Goal: Complete application form

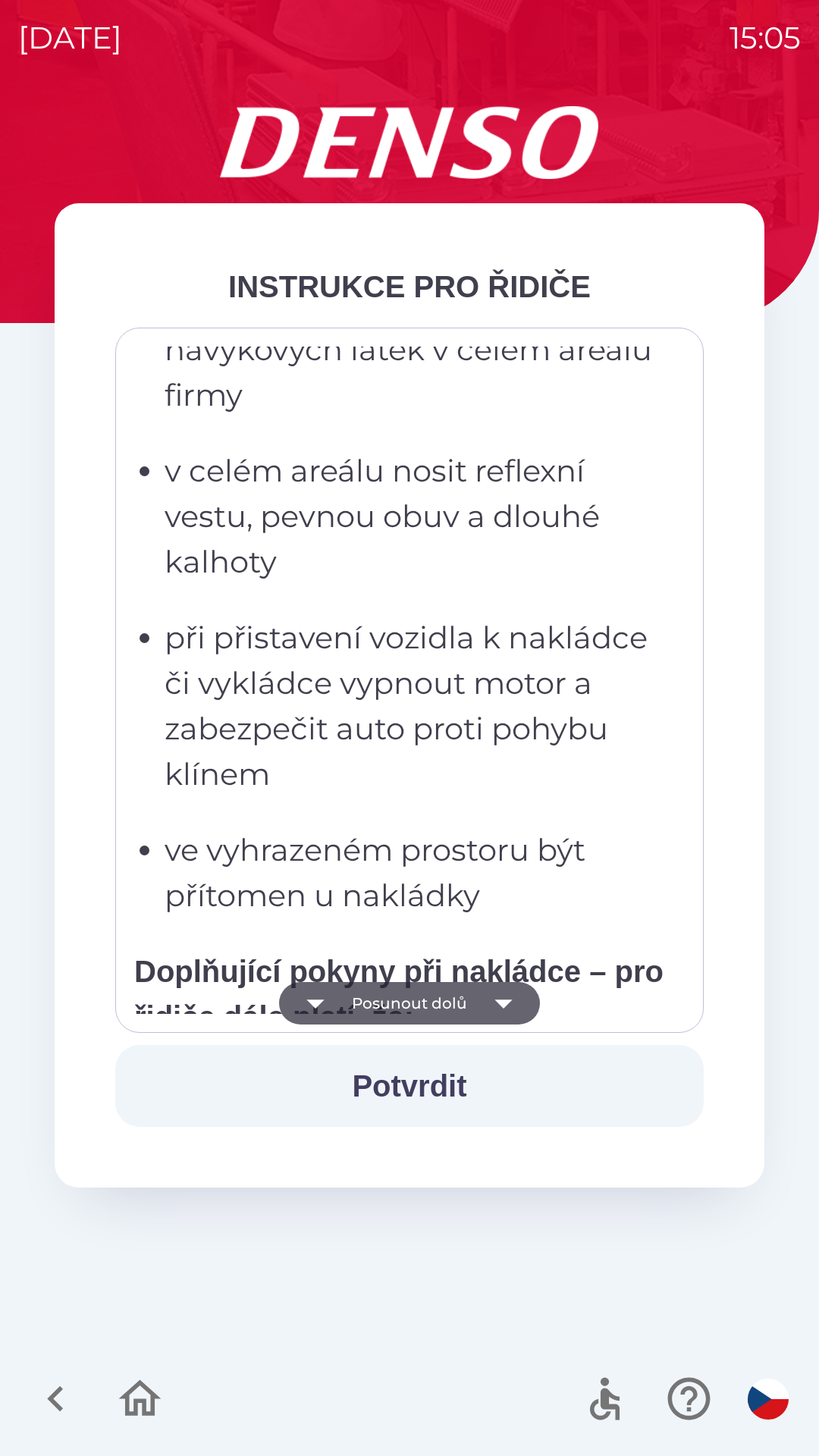
click at [380, 747] on p "při přistavení vozidla k nakládce či vykládce vypnout motor a zabezpečit auto p…" at bounding box center [413, 706] width 499 height 182
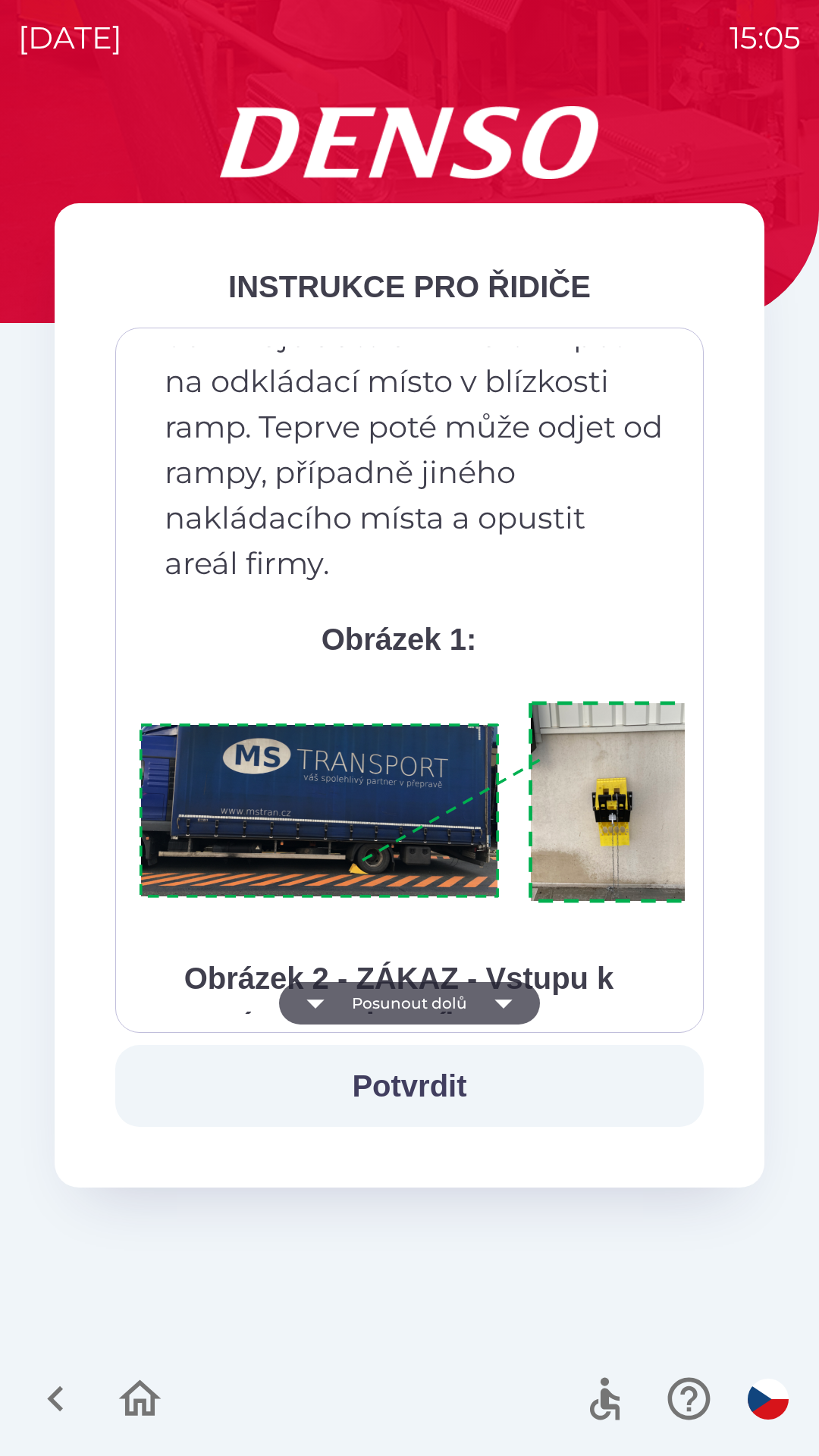
scroll to position [8522, 0]
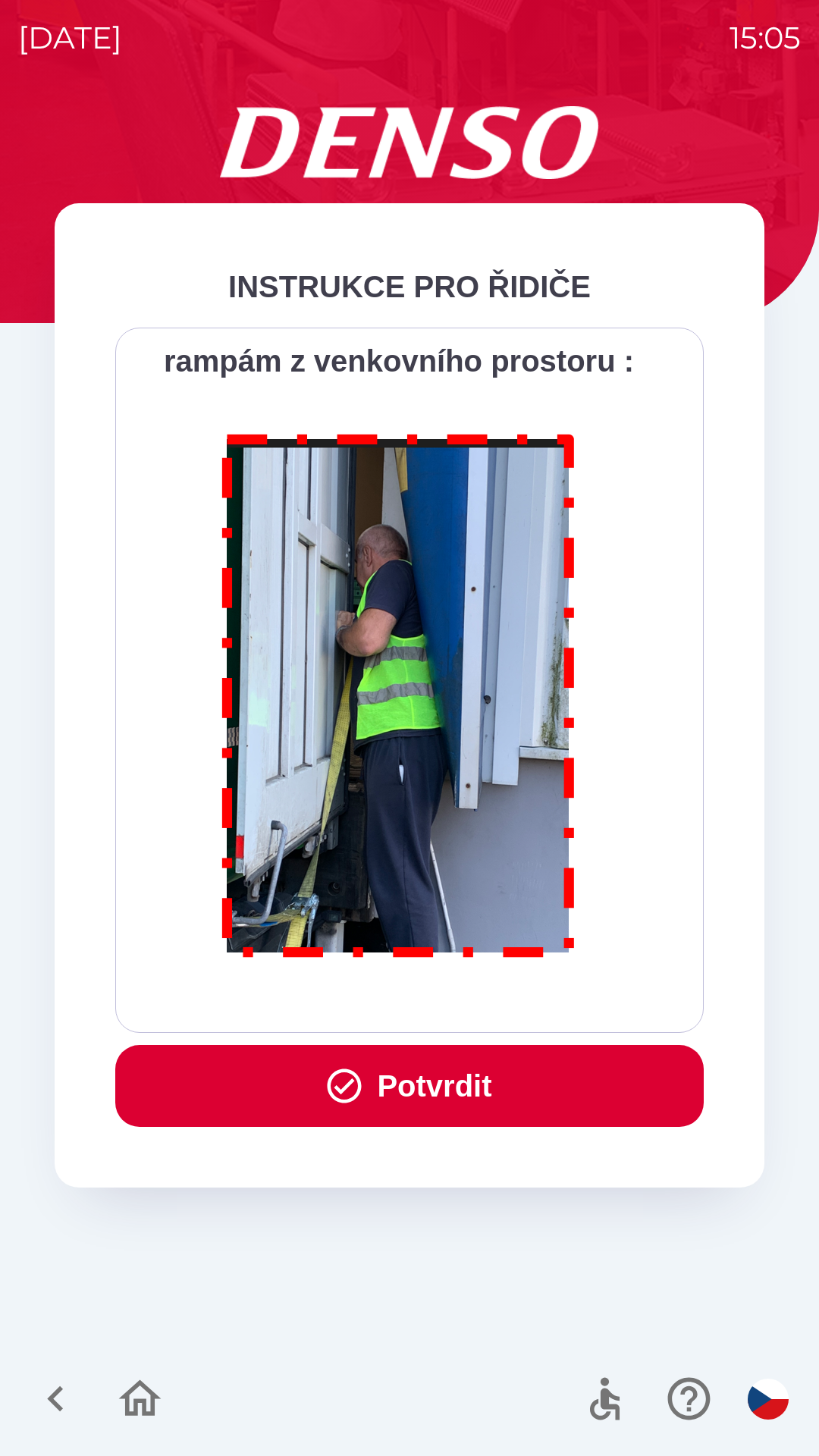
click at [372, 1091] on button "Potvrdit" at bounding box center [410, 1086] width 588 height 82
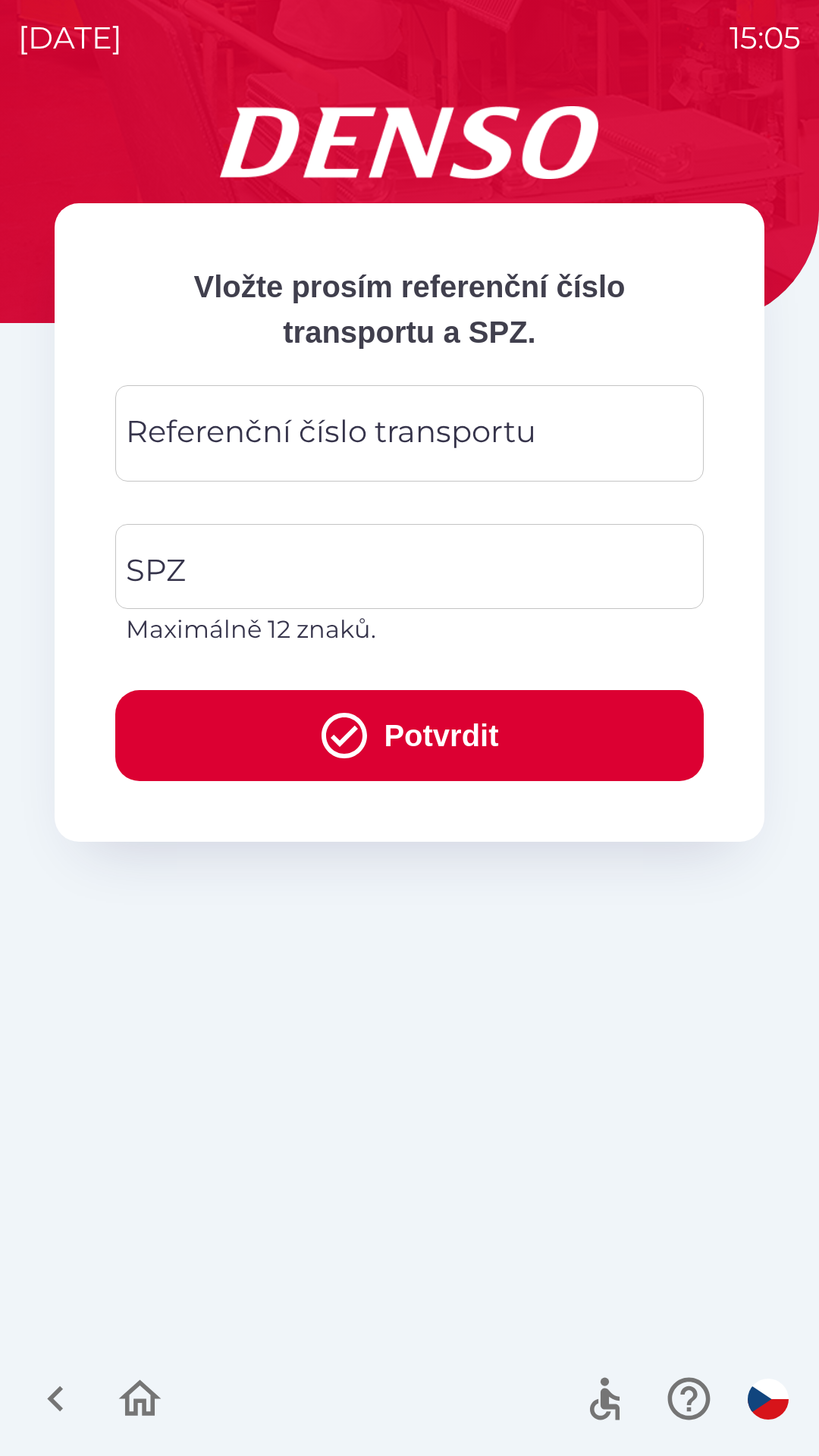
click at [227, 424] on div "Referenční číslo transportu Referenční číslo transportu" at bounding box center [410, 433] width 588 height 96
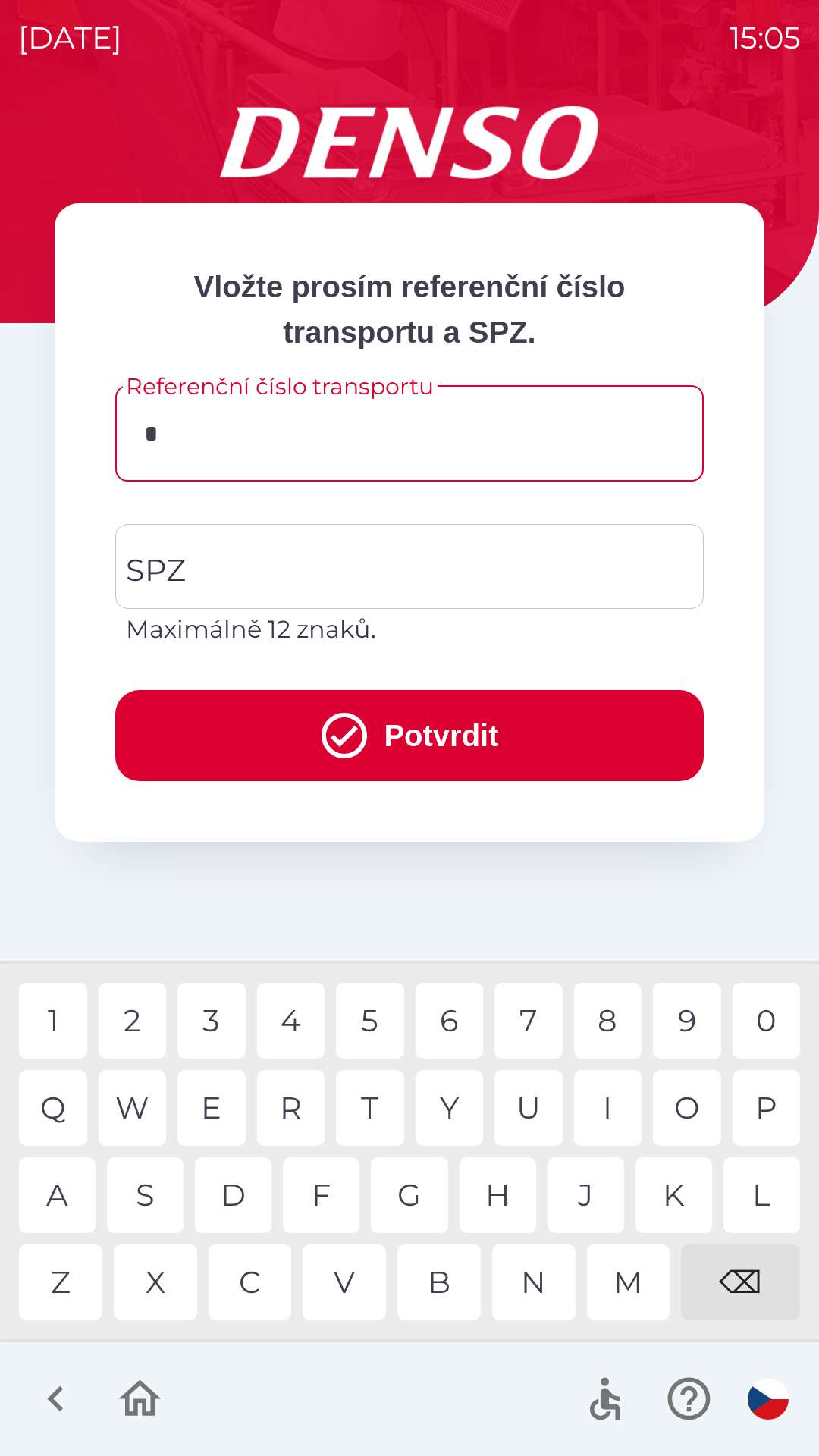
click at [241, 1202] on div "D" at bounding box center [233, 1195] width 76 height 76
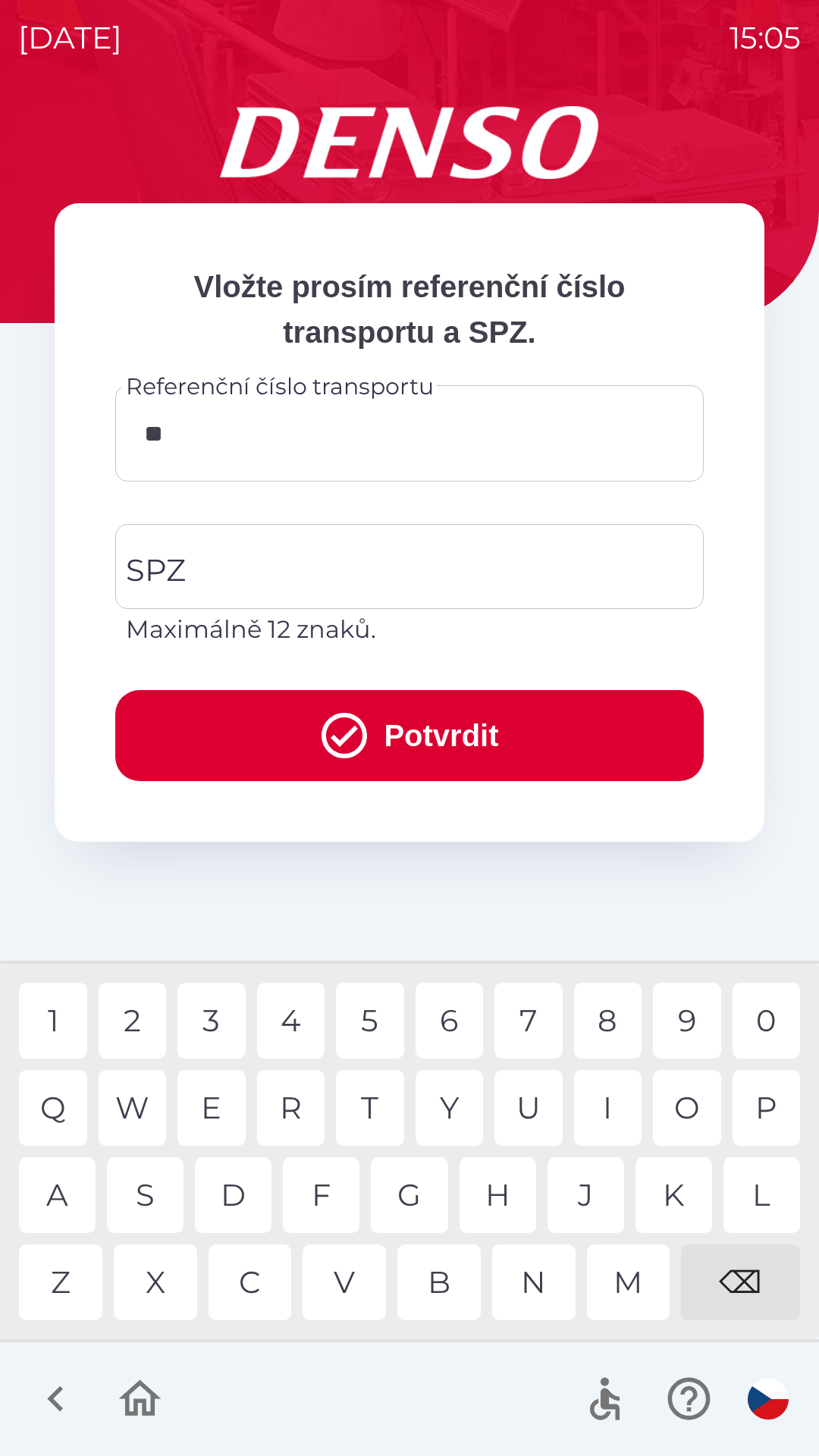
click at [662, 1196] on div "K" at bounding box center [674, 1195] width 76 height 76
click at [345, 1282] on div "V" at bounding box center [344, 1282] width 83 height 76
click at [757, 1006] on div "0" at bounding box center [766, 1021] width 68 height 76
type input "******"
click at [176, 574] on div "SPZ SPZ Maximálně 12 znaků." at bounding box center [410, 586] width 588 height 124
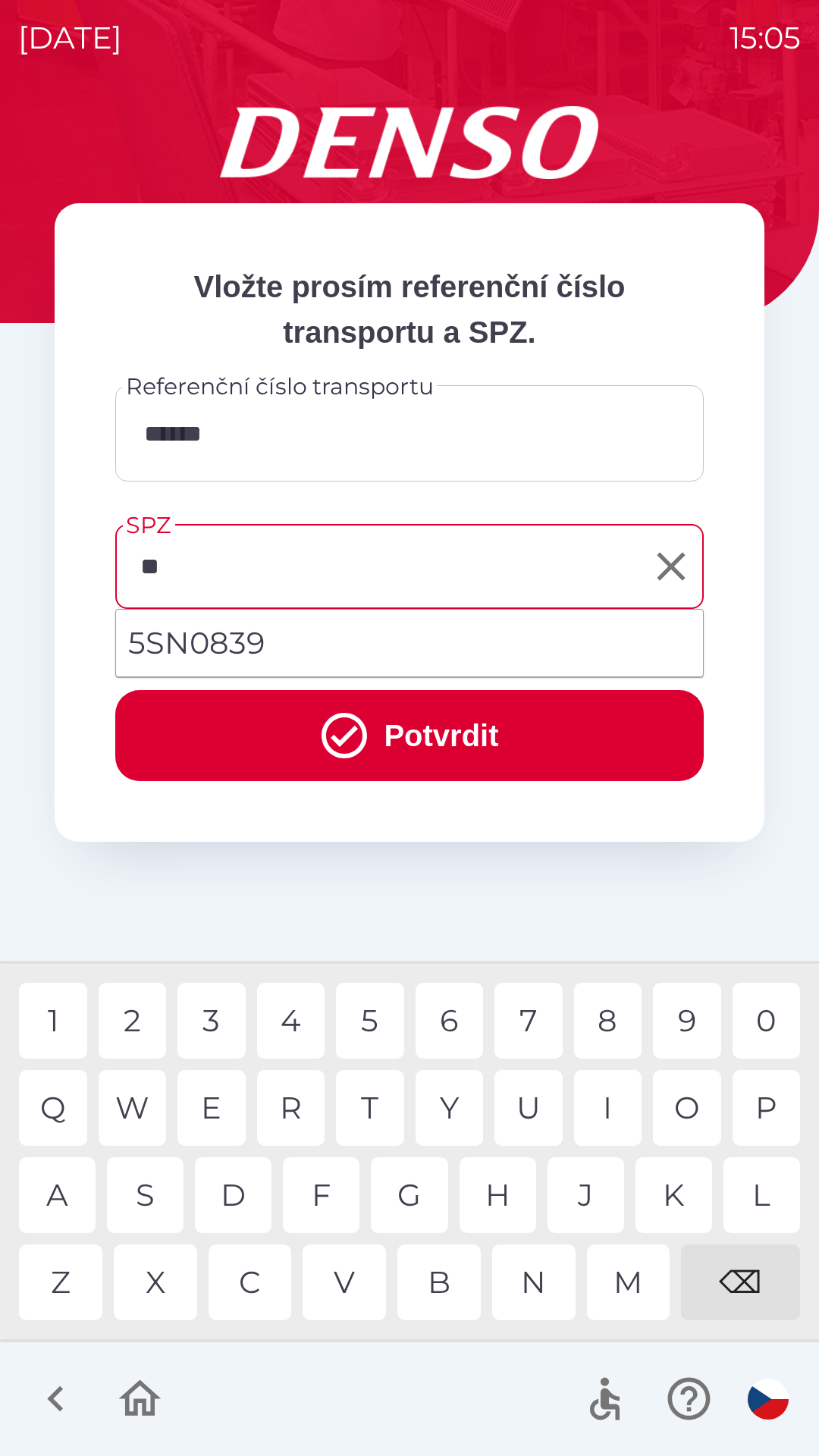
click at [156, 1202] on div "S" at bounding box center [145, 1195] width 76 height 76
click at [533, 1289] on div "N" at bounding box center [533, 1282] width 83 height 76
click at [773, 1007] on div "0" at bounding box center [766, 1021] width 68 height 76
click at [209, 1020] on div "3" at bounding box center [211, 1021] width 68 height 76
type input "*******"
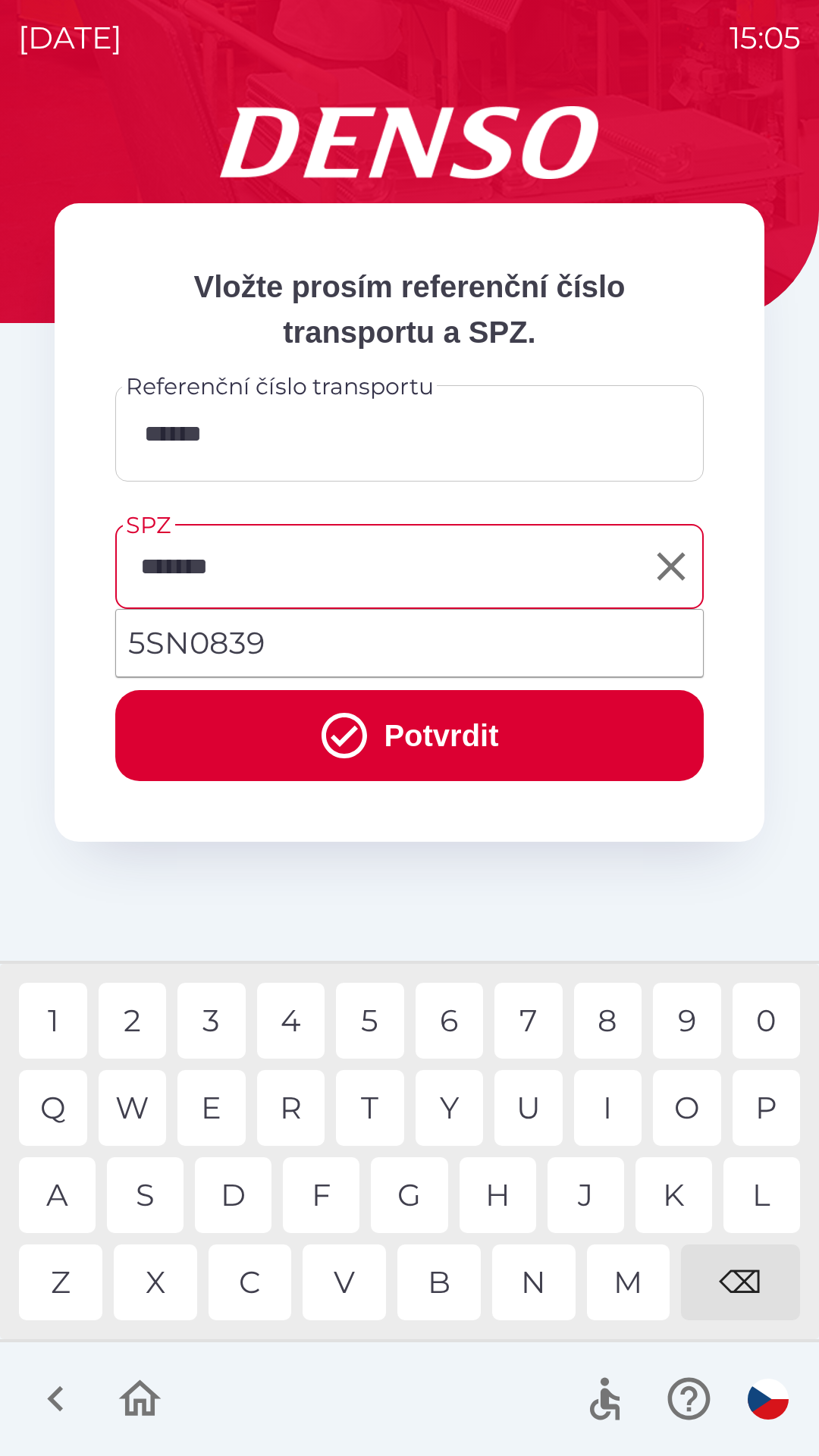
click at [688, 1027] on div "9" at bounding box center [687, 1021] width 68 height 76
click at [414, 731] on button "Potvrdit" at bounding box center [410, 735] width 588 height 91
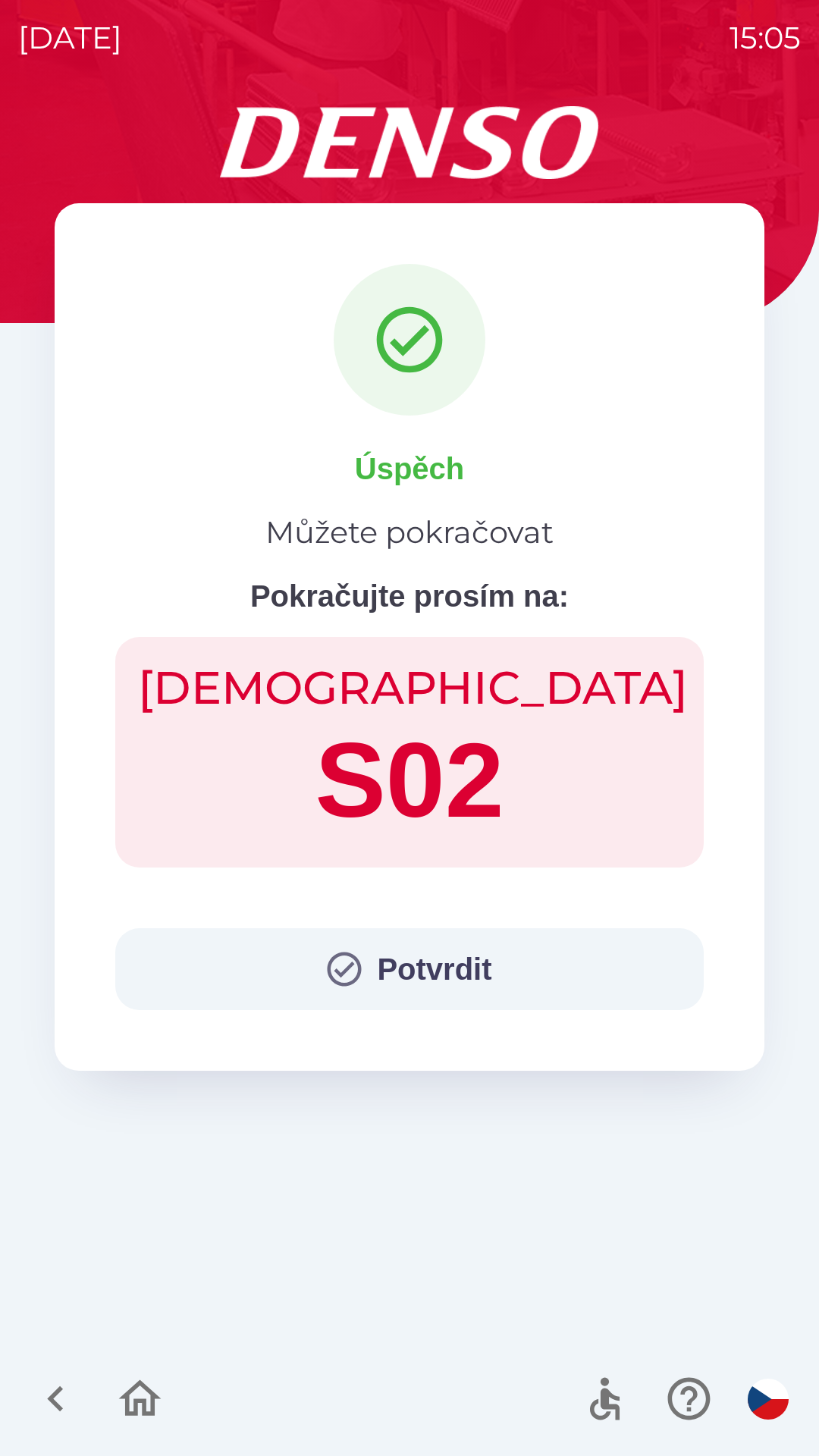
click at [421, 970] on button "Potvrdit" at bounding box center [410, 969] width 588 height 82
